Goal: Transaction & Acquisition: Book appointment/travel/reservation

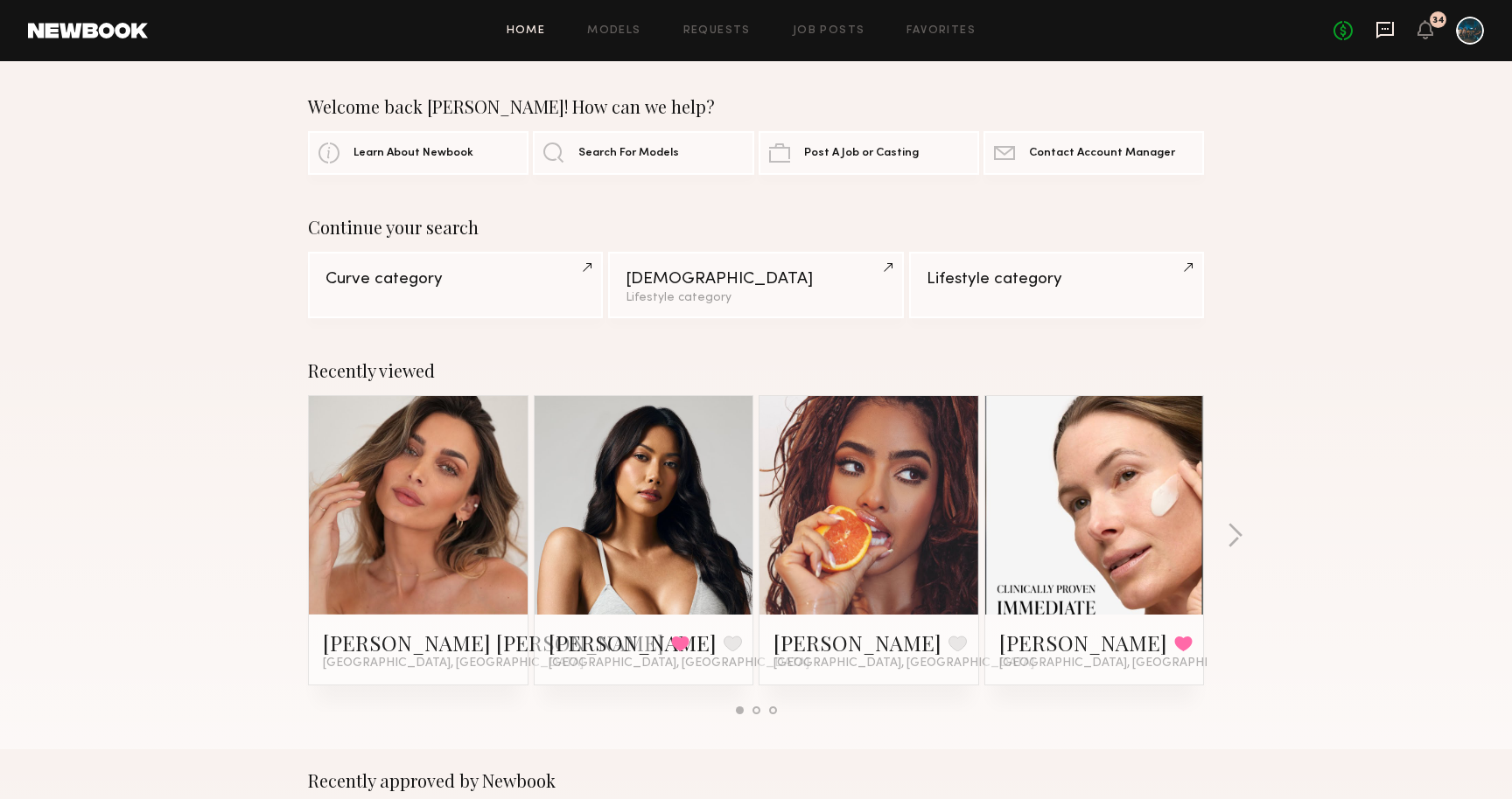
click at [1386, 26] on icon at bounding box center [1385, 30] width 20 height 20
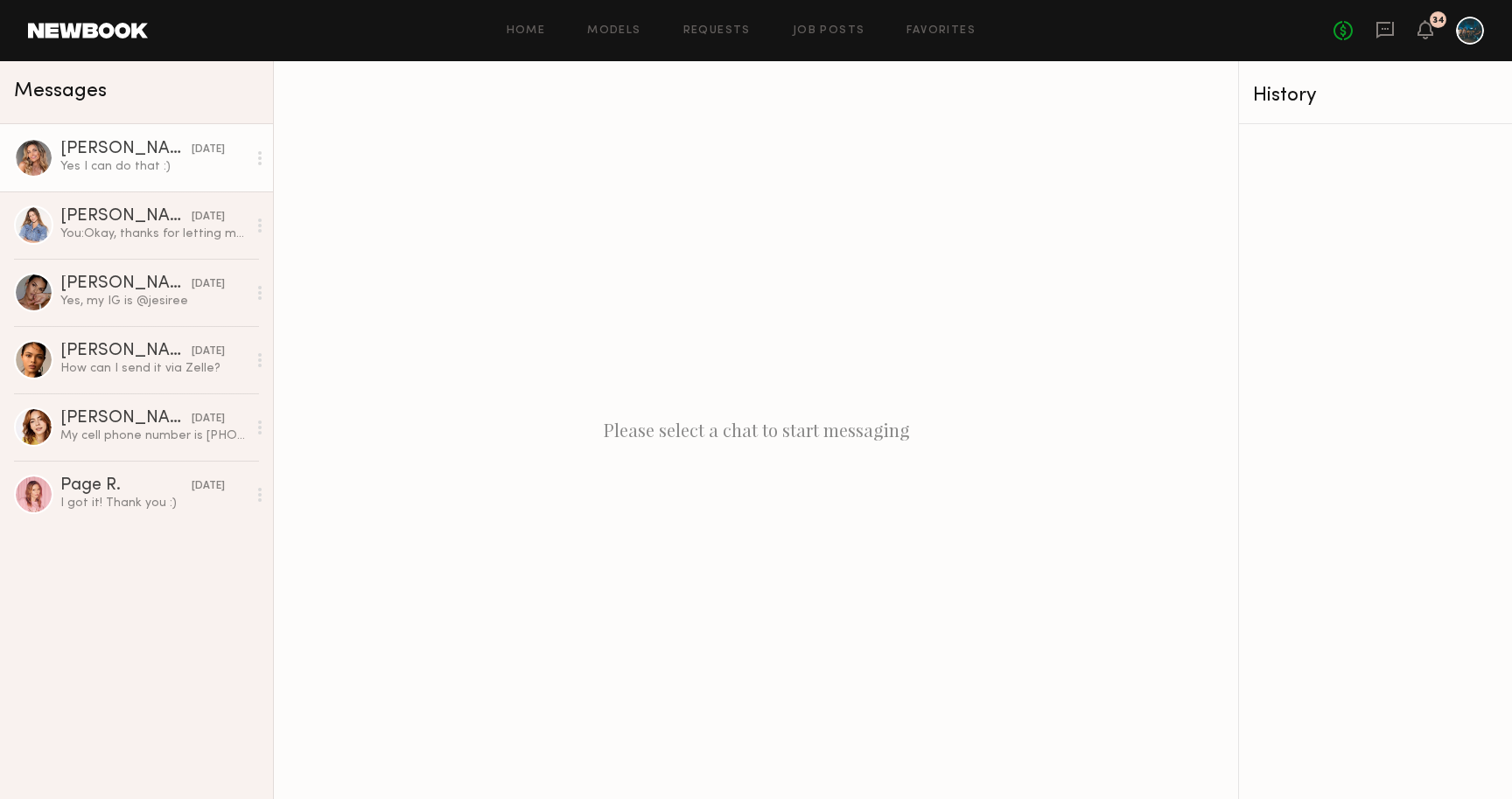
click at [162, 164] on div "Yes I can do that :)" at bounding box center [154, 166] width 186 height 17
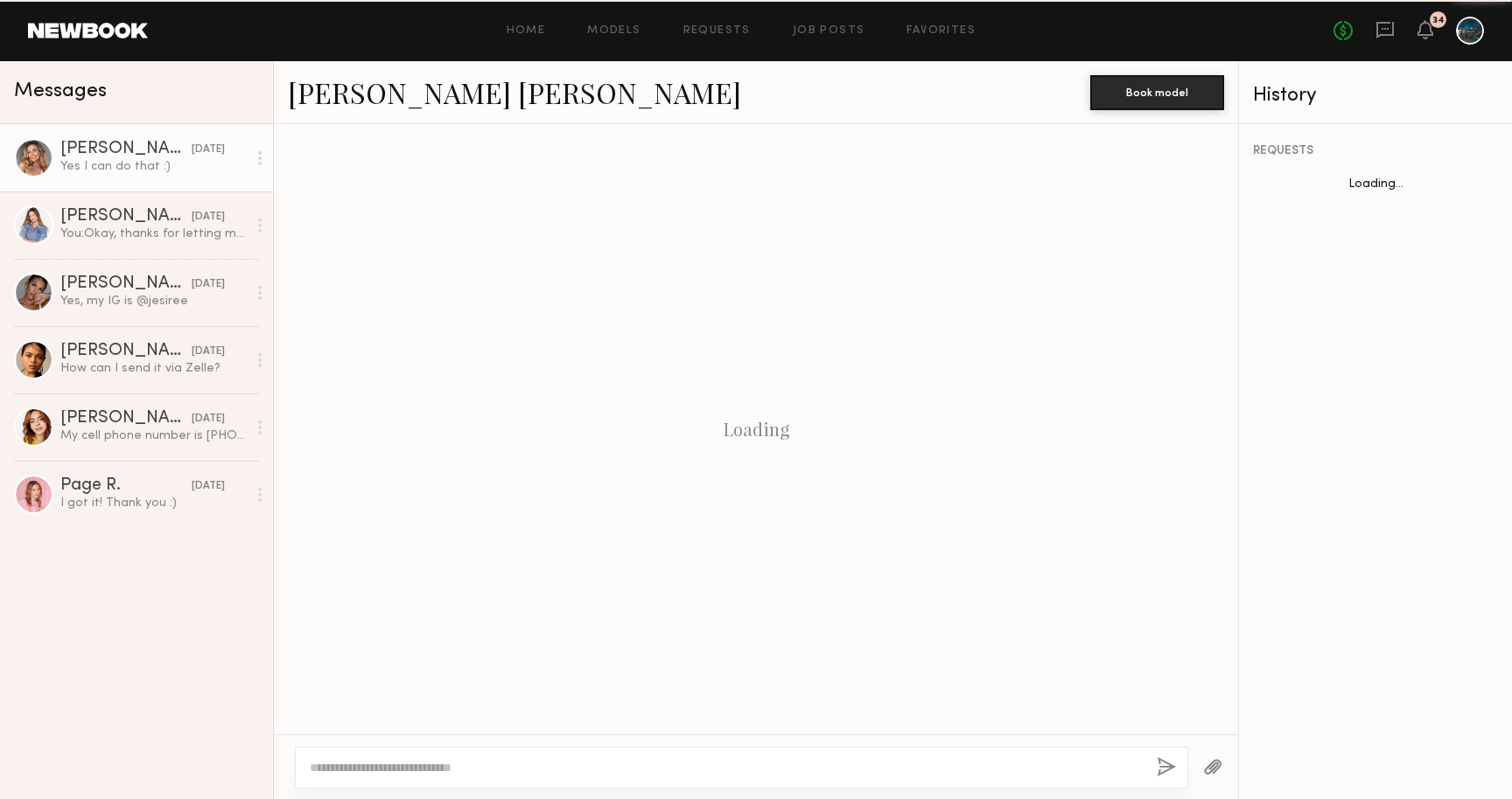
scroll to position [816, 0]
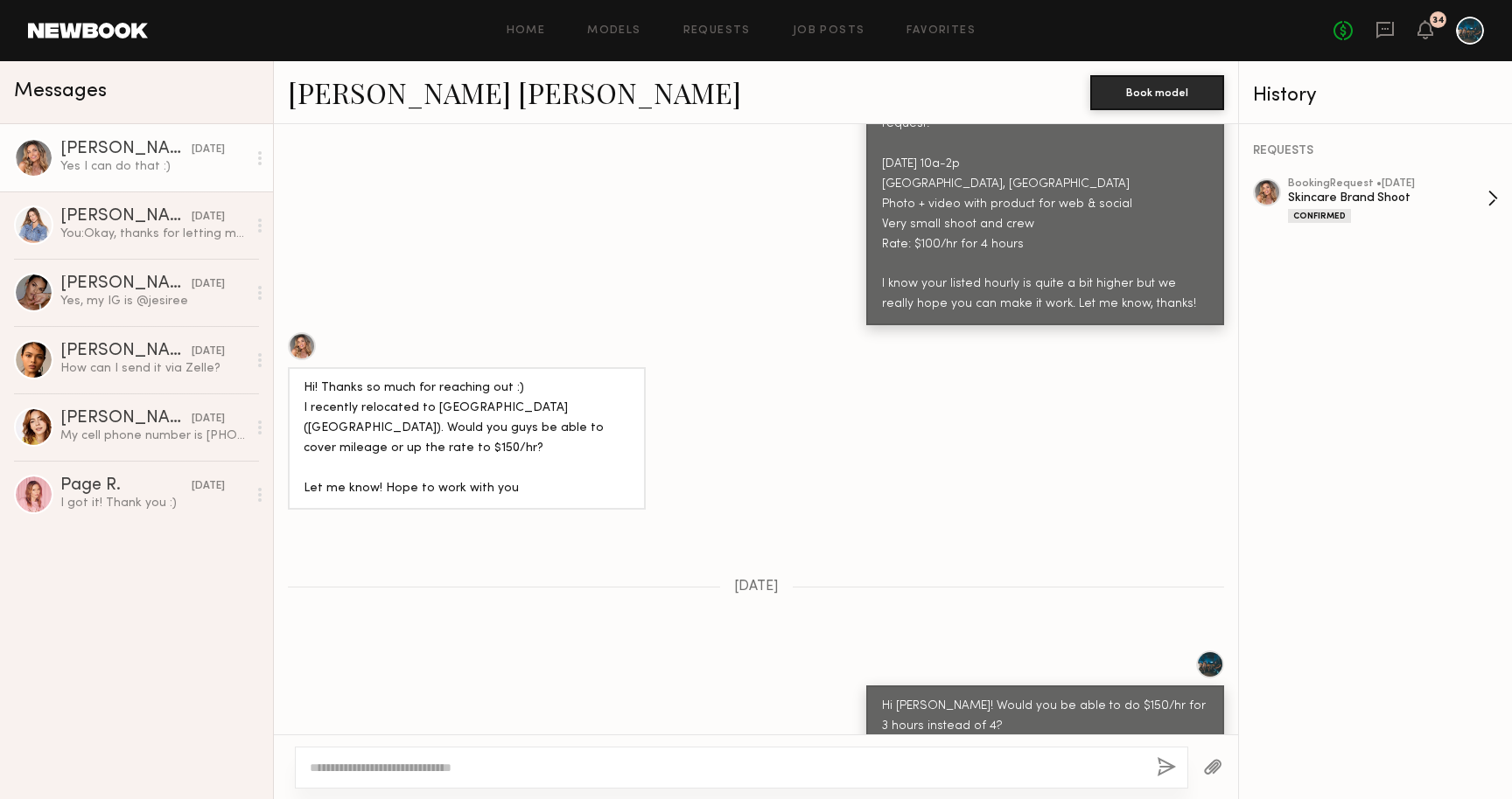
click at [1388, 202] on div "Skincare Brand Shoot" at bounding box center [1387, 198] width 200 height 17
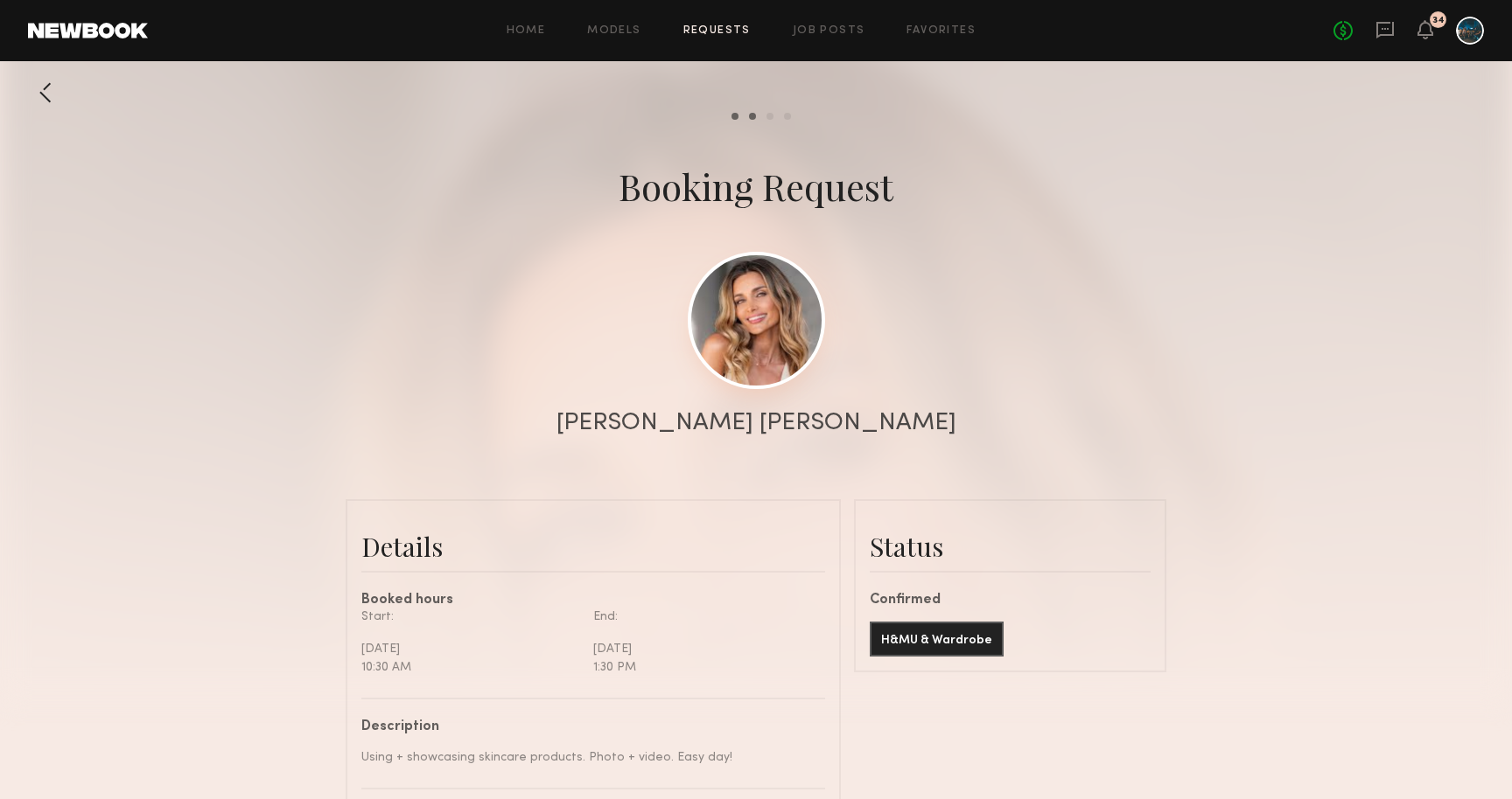
click at [744, 339] on link at bounding box center [756, 320] width 138 height 137
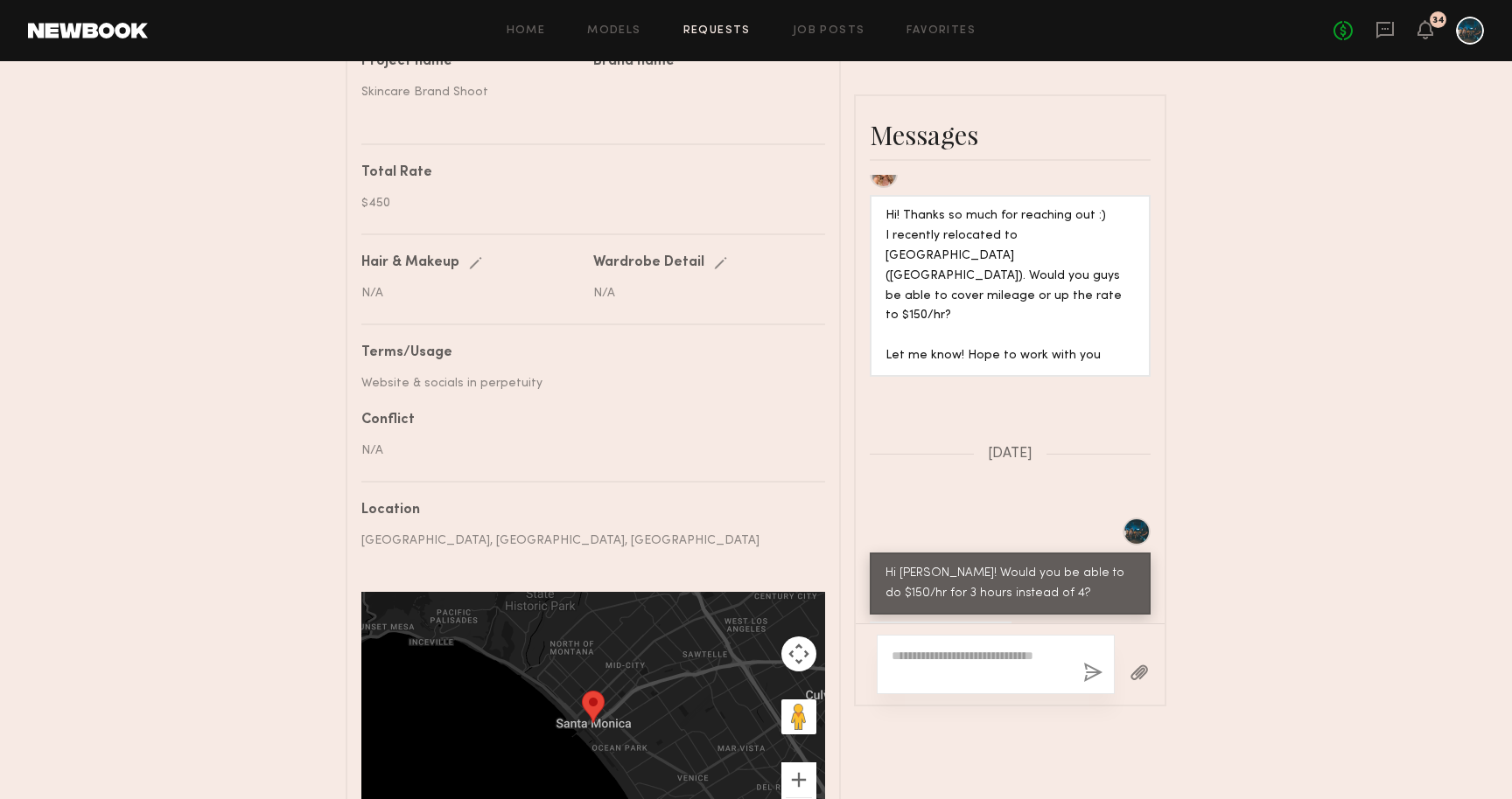
scroll to position [761, 0]
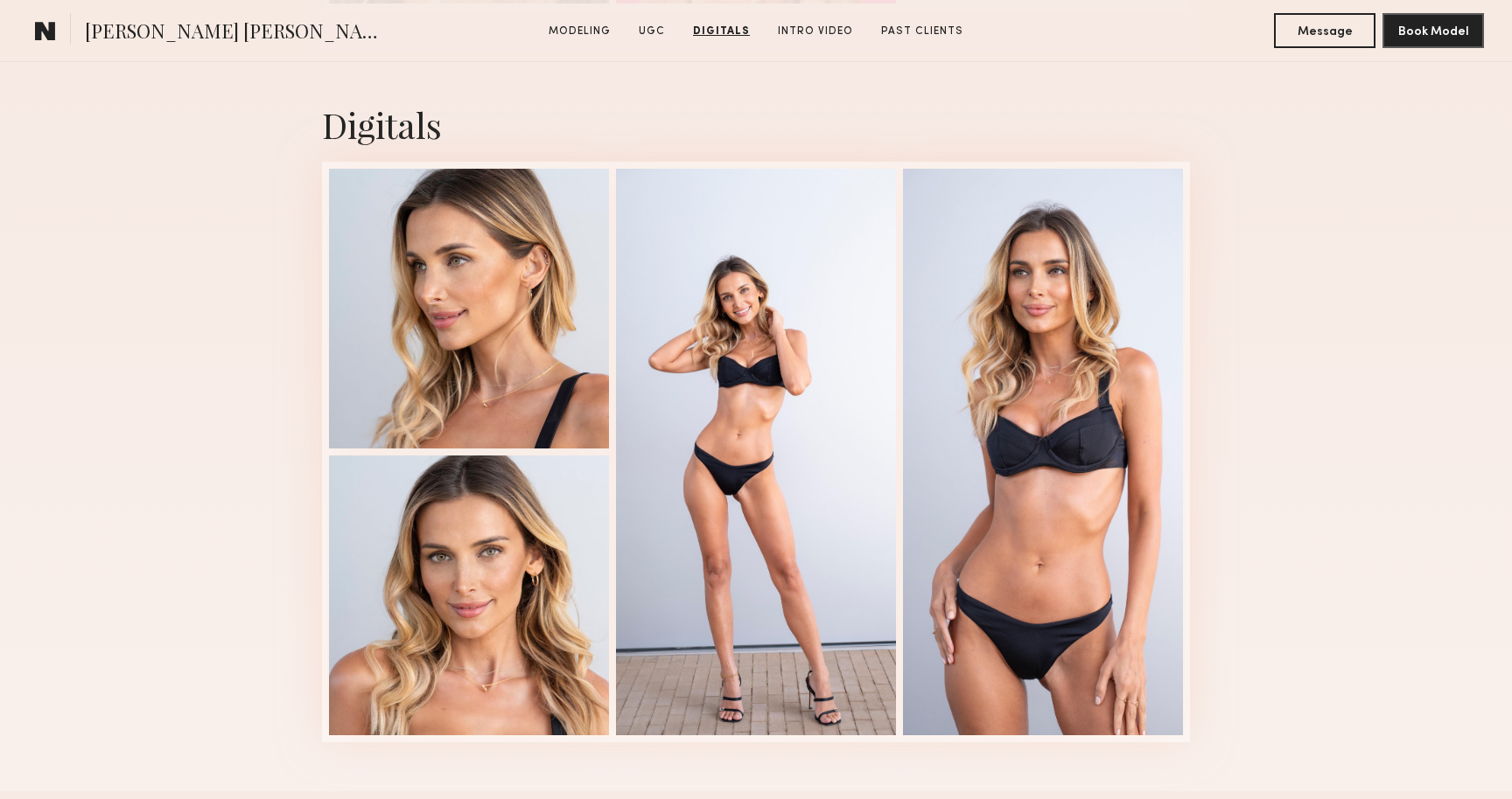
scroll to position [3445, 0]
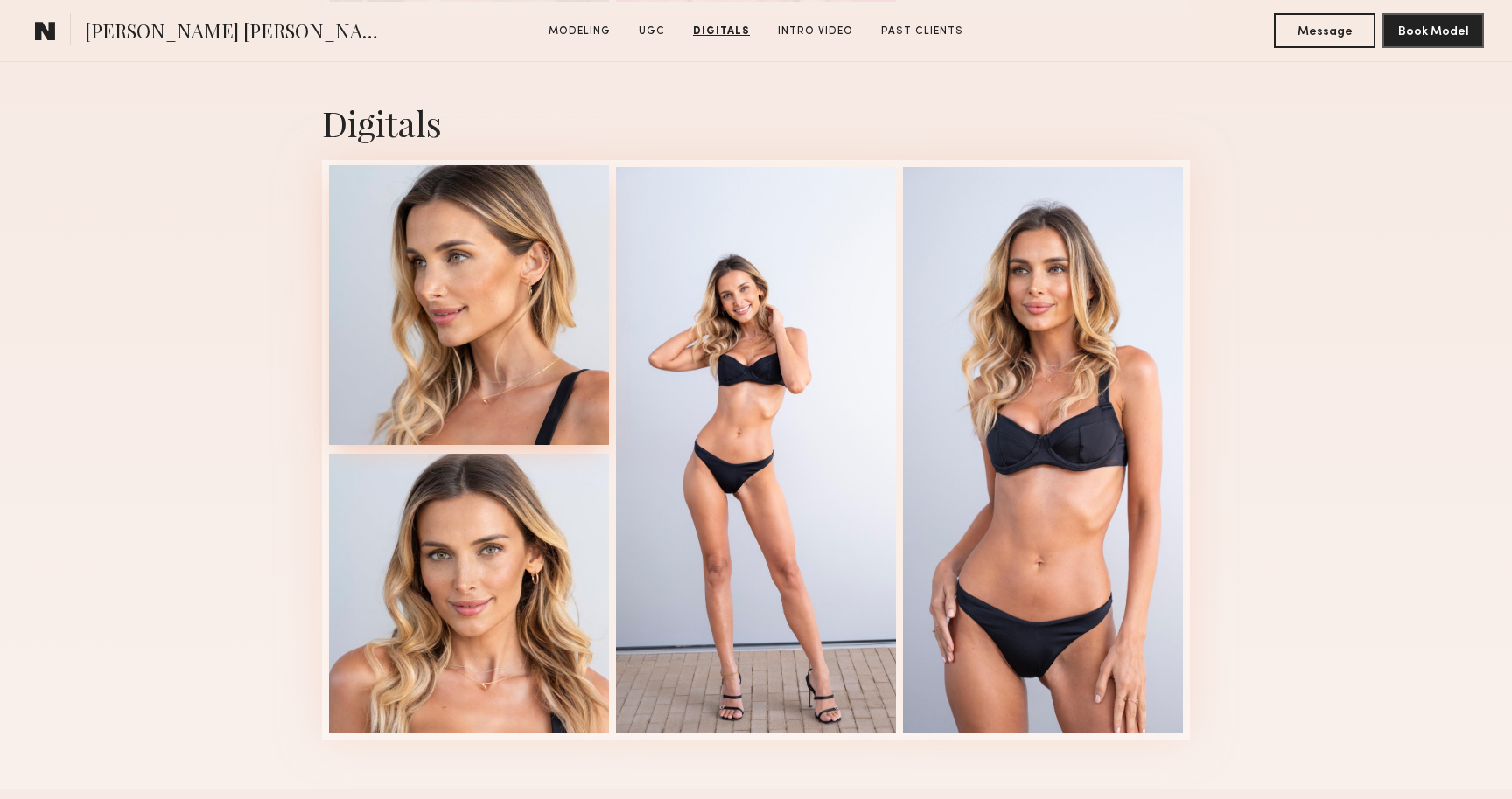
click at [538, 321] on div at bounding box center [469, 305] width 280 height 280
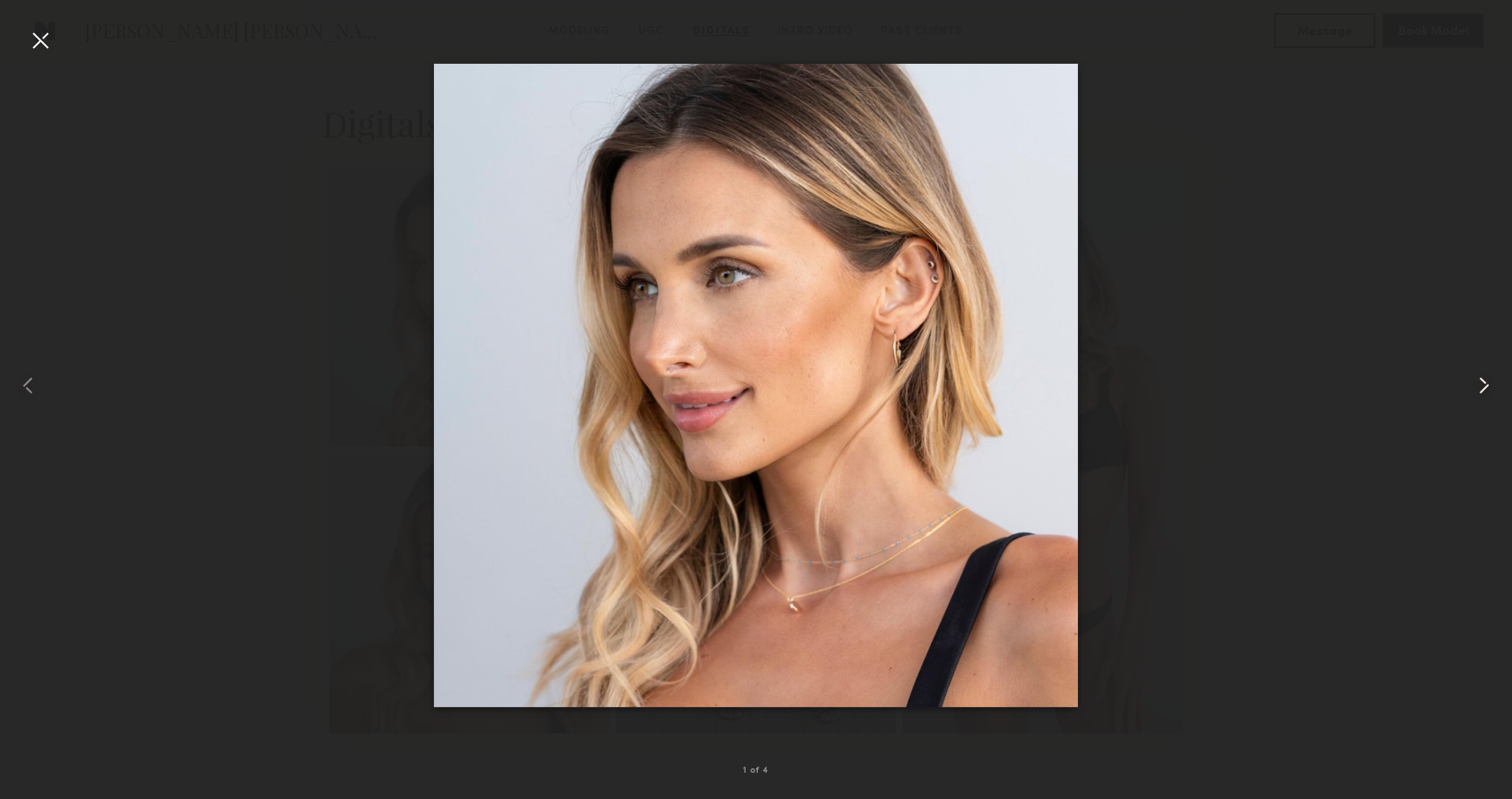
click at [1490, 389] on common-icon at bounding box center [1484, 386] width 28 height 28
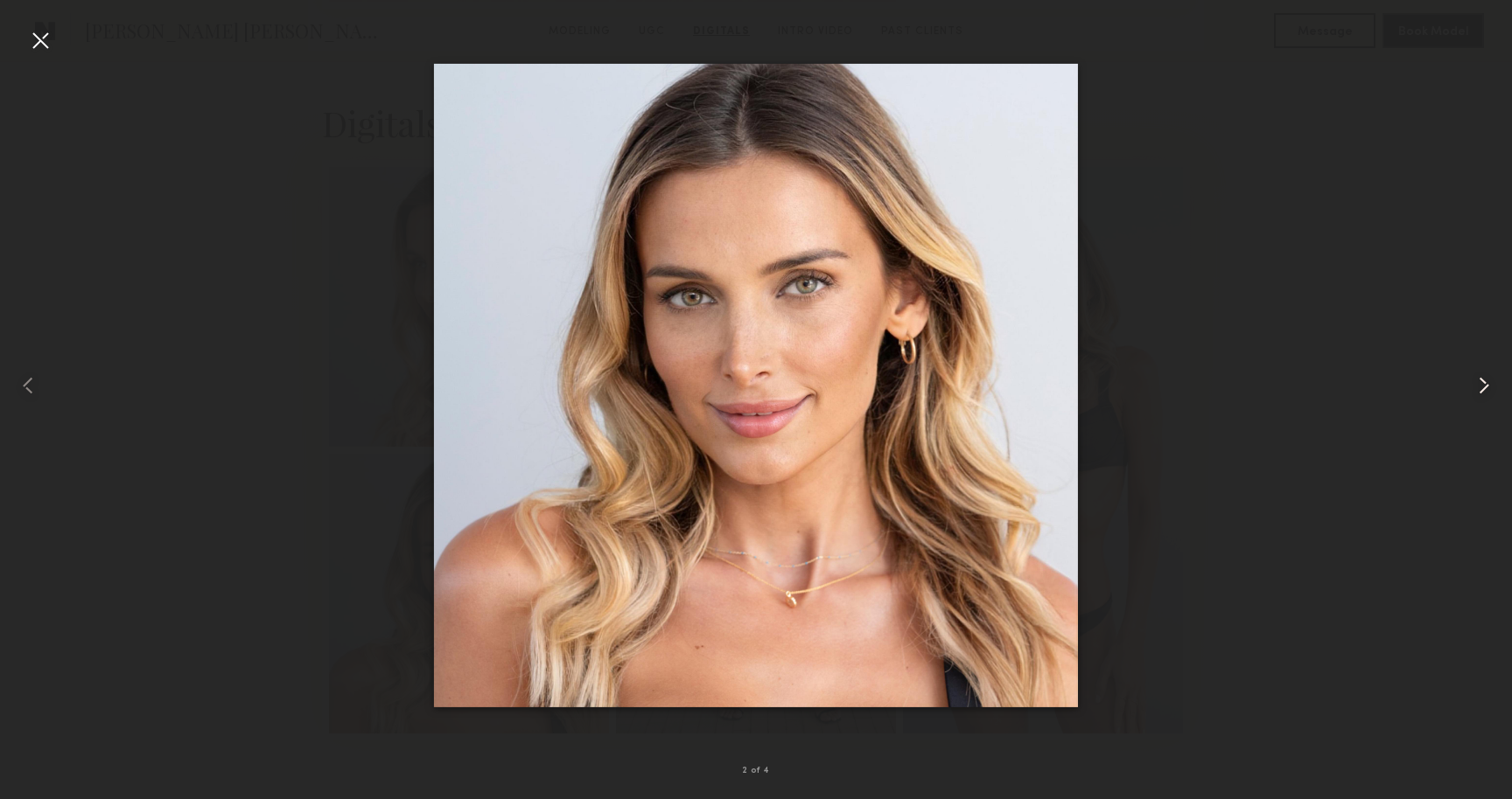
click at [1490, 389] on common-icon at bounding box center [1484, 386] width 28 height 28
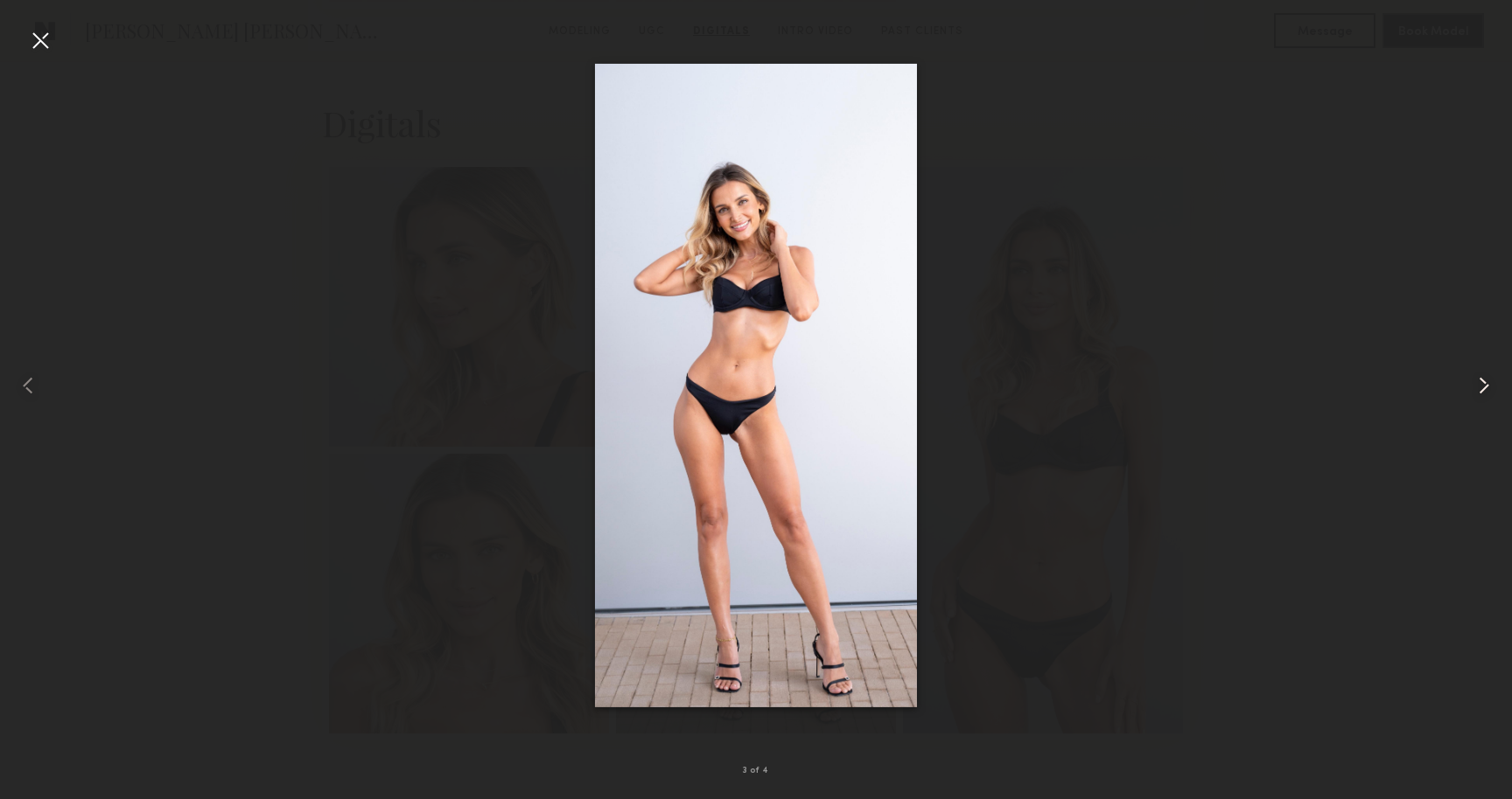
click at [1490, 389] on common-icon at bounding box center [1484, 386] width 28 height 28
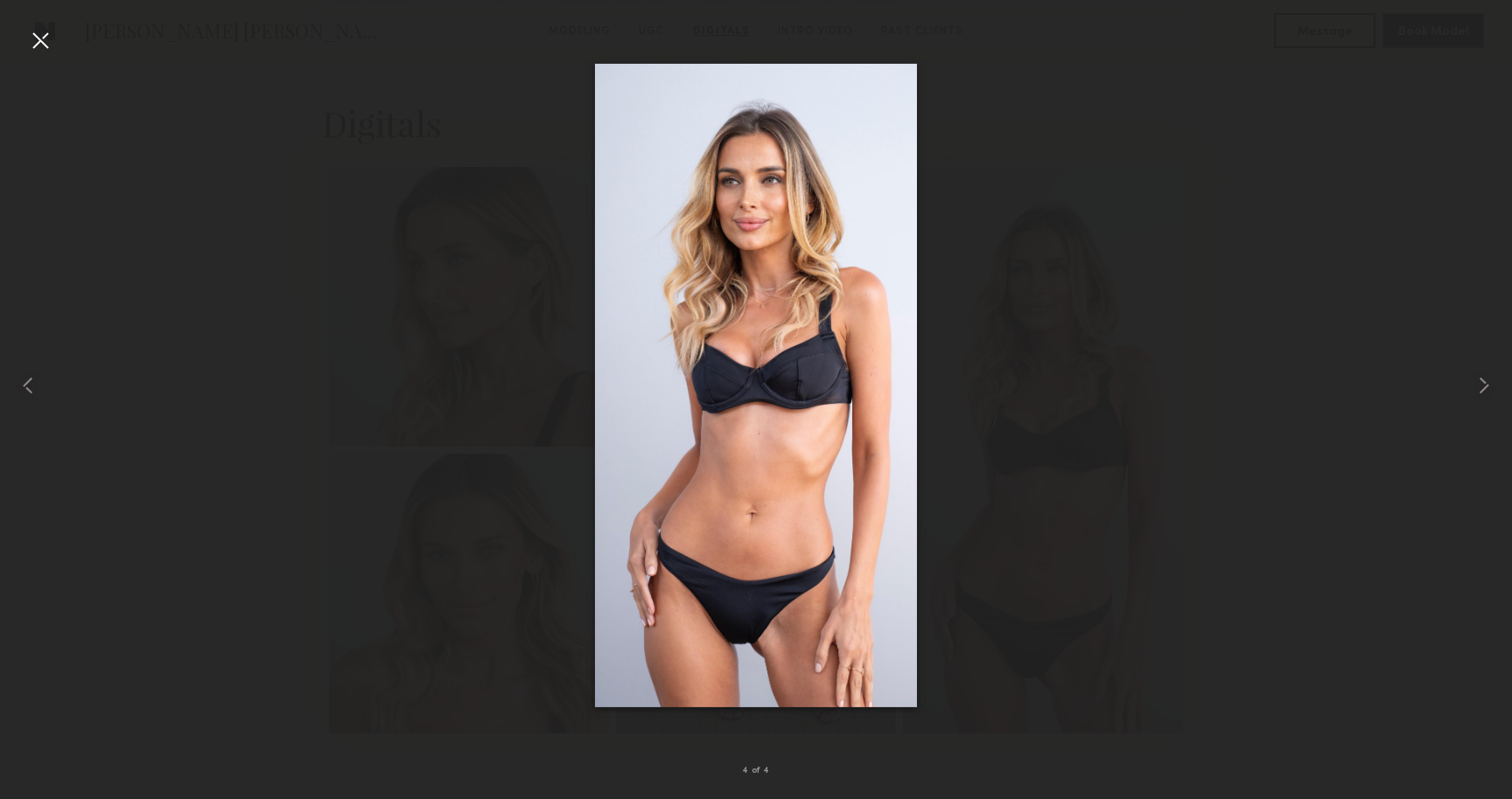
click at [1094, 381] on div at bounding box center [756, 386] width 1512 height 716
click at [62, 42] on div at bounding box center [756, 386] width 1512 height 716
click at [45, 42] on div at bounding box center [41, 41] width 28 height 28
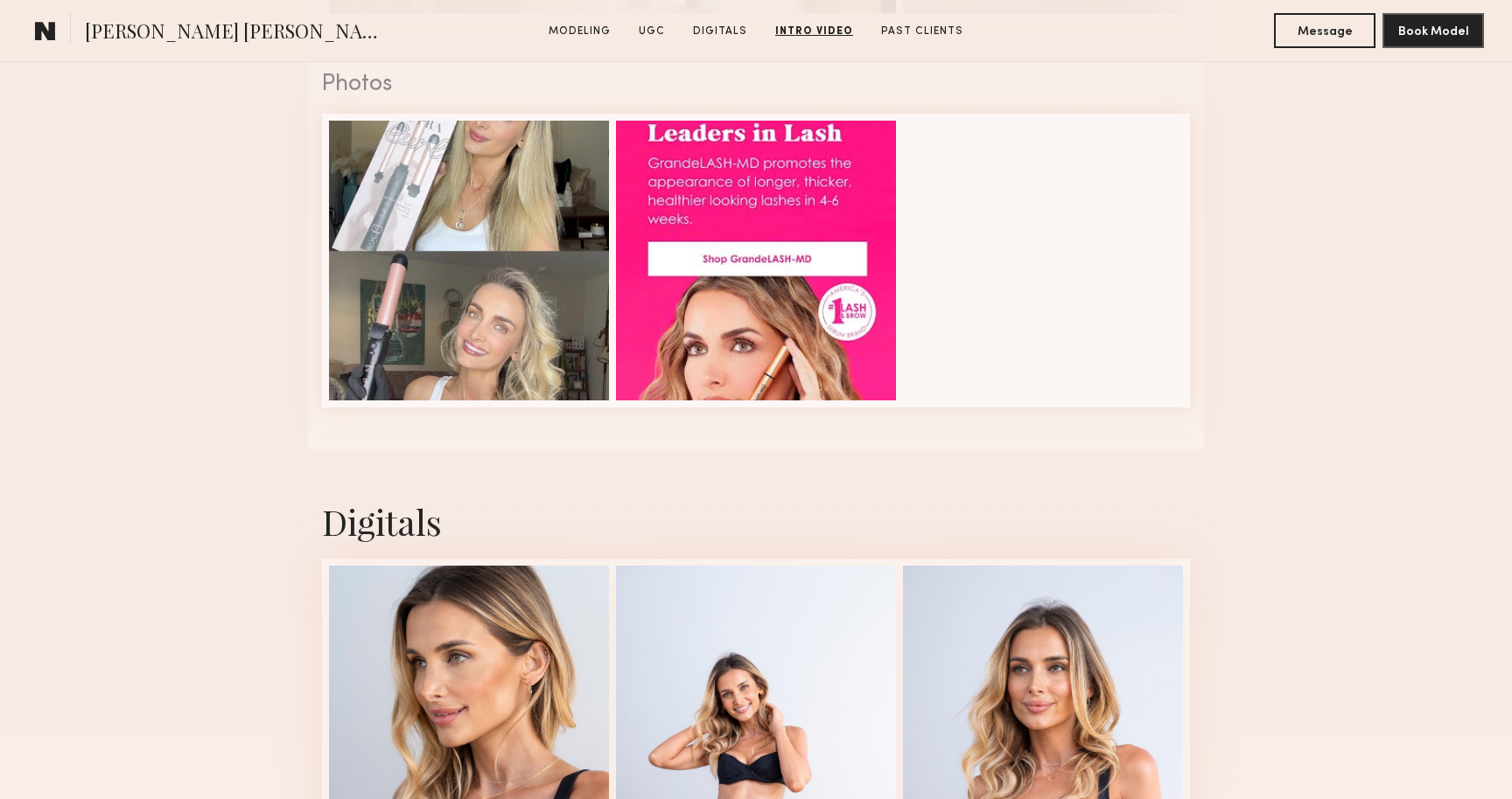
scroll to position [1997, 0]
